Goal: Communication & Community: Answer question/provide support

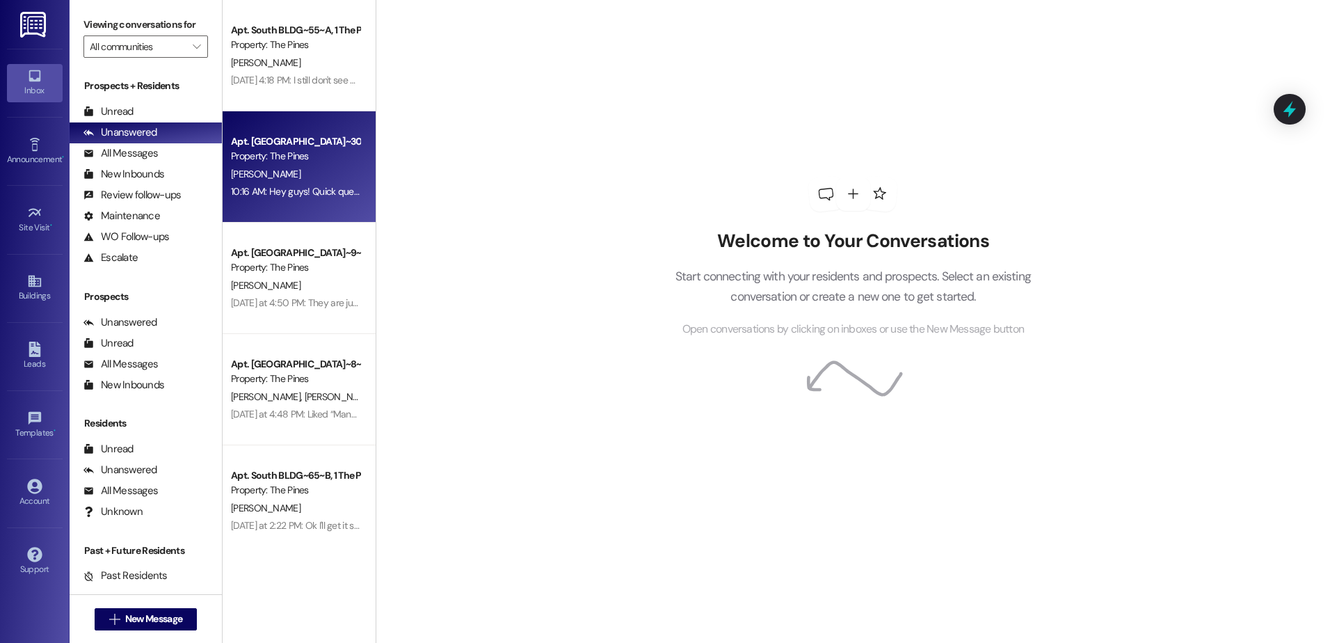
click at [289, 177] on div "[PERSON_NAME]" at bounding box center [295, 174] width 131 height 17
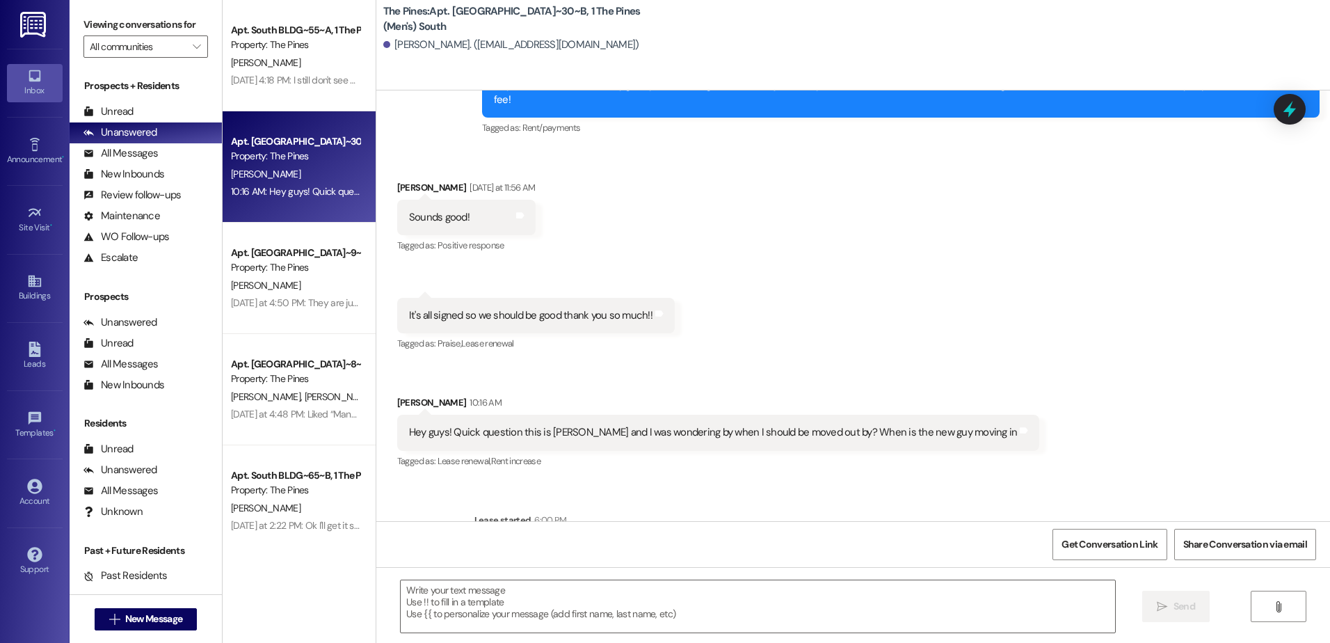
scroll to position [2443, 0]
